Goal: Browse casually

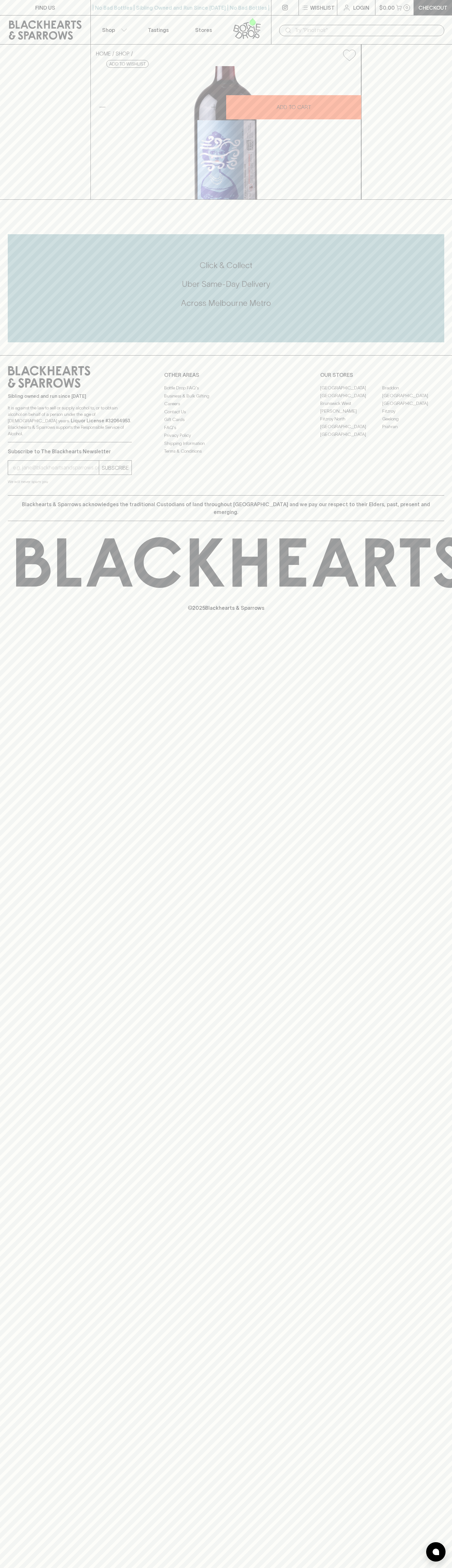
click at [369, 13] on link "Login" at bounding box center [356, 7] width 38 height 15
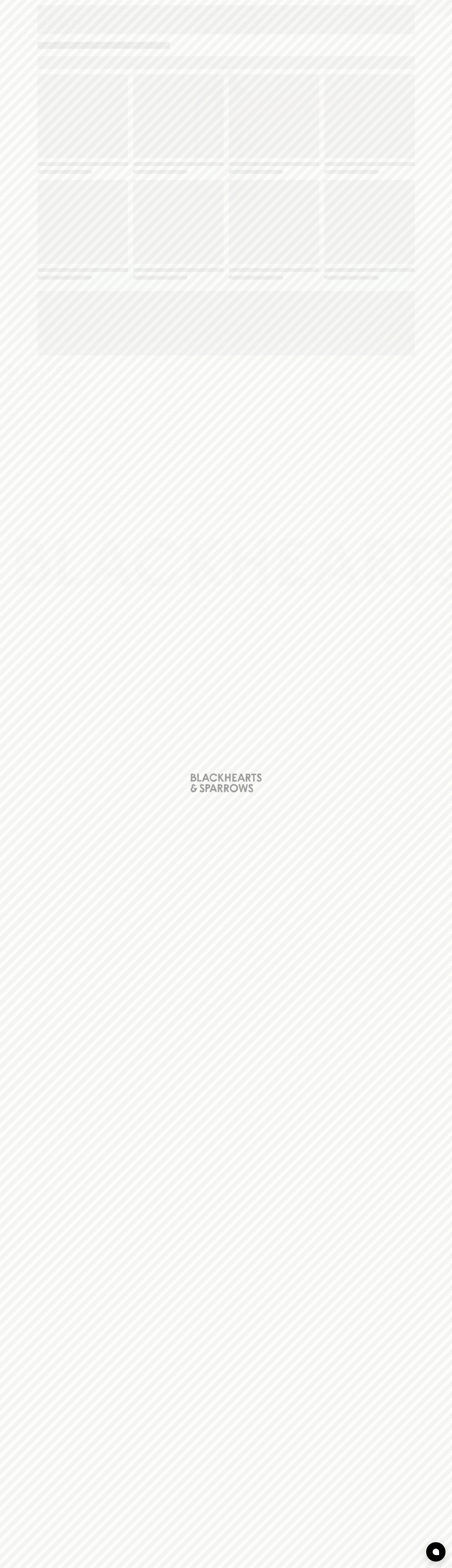
click at [438, 84] on div "Loading" at bounding box center [226, 784] width 452 height 1568
click at [437, 1567] on html "FIND US | No Bad Bottles | Sibling Owned and Run Since [DATE] | No Bad Bottles …" at bounding box center [226, 784] width 452 height 1568
click at [28, 401] on div "Loading" at bounding box center [226, 784] width 452 height 1568
